Goal: Transaction & Acquisition: Purchase product/service

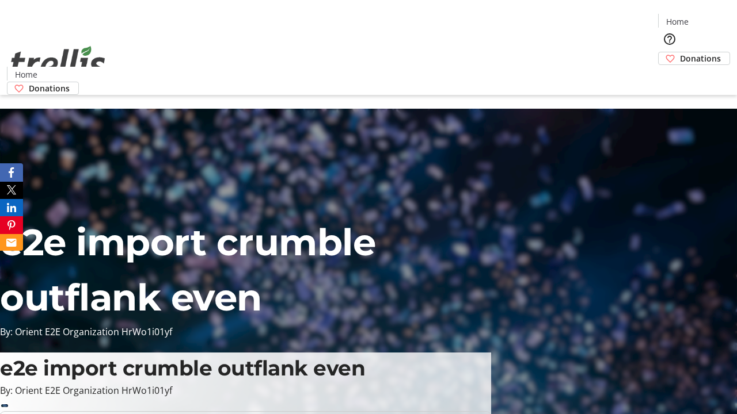
click at [680, 52] on span "Donations" at bounding box center [700, 58] width 41 height 12
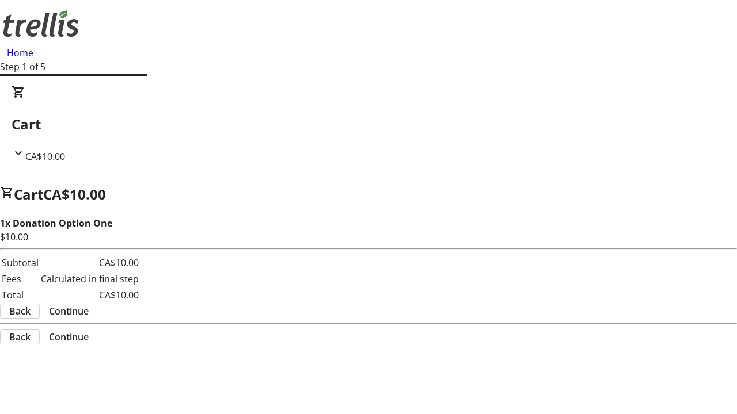
select select "CA"
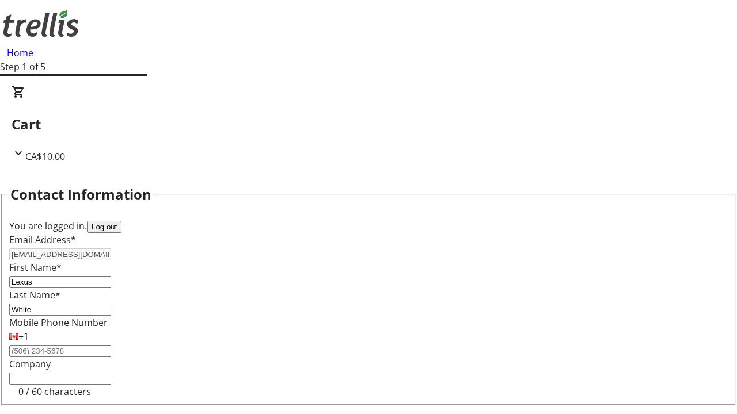
type input "[STREET_ADDRESS][PERSON_NAME]"
type input "Kelowna"
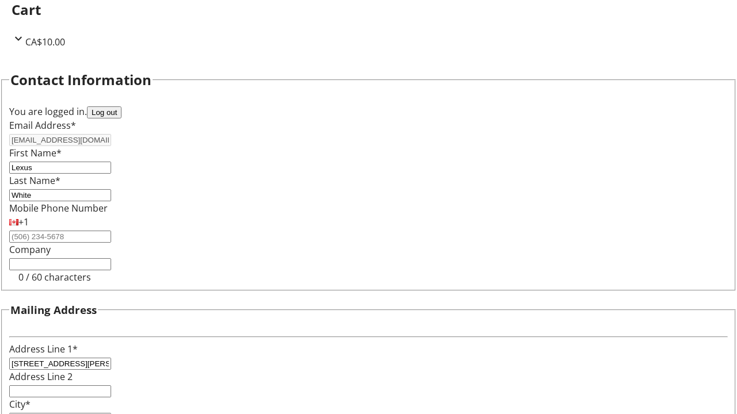
select select "BC"
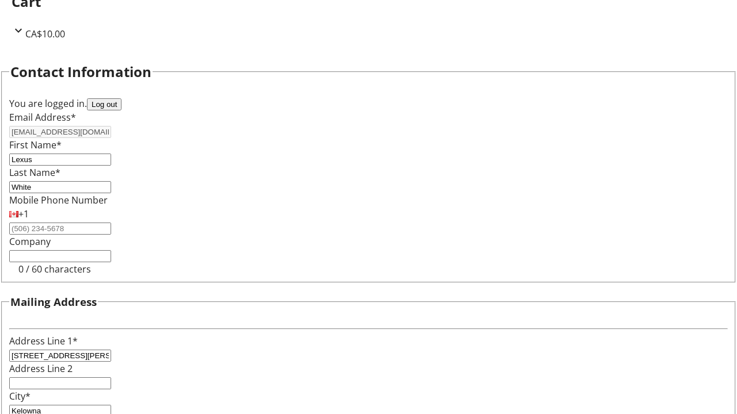
type input "Kelowna"
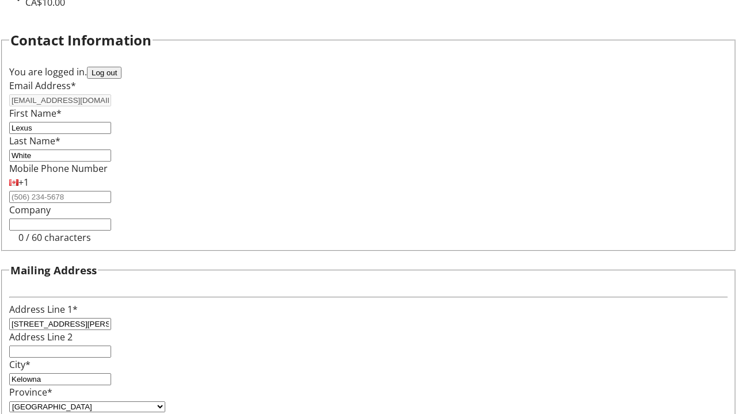
type input "V1Y 0C2"
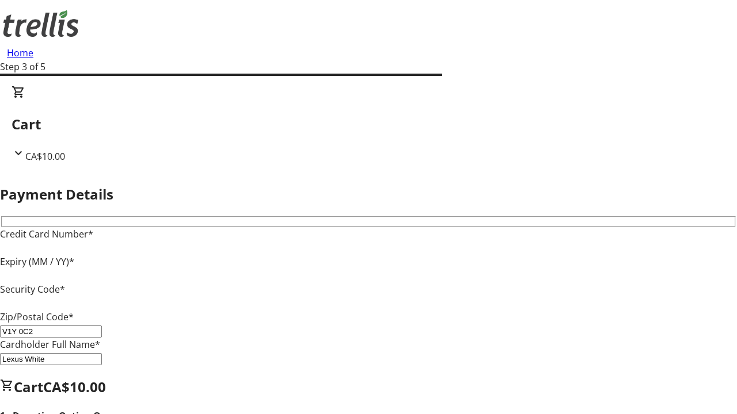
type input "V1Y 0C2"
